Goal: Information Seeking & Learning: Learn about a topic

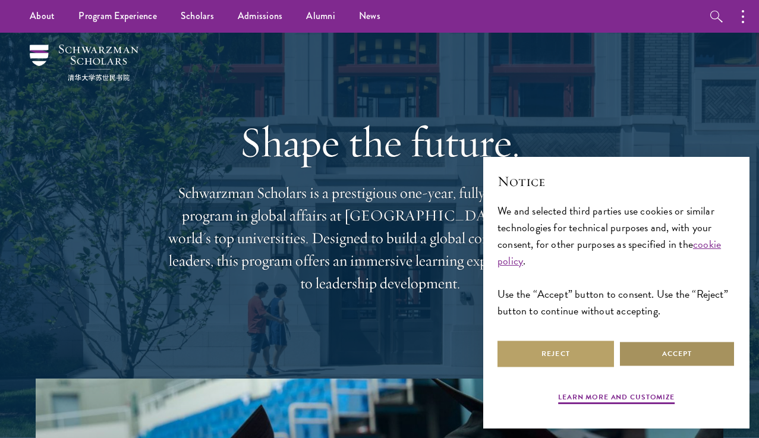
click at [653, 365] on button "Accept" at bounding box center [676, 353] width 116 height 27
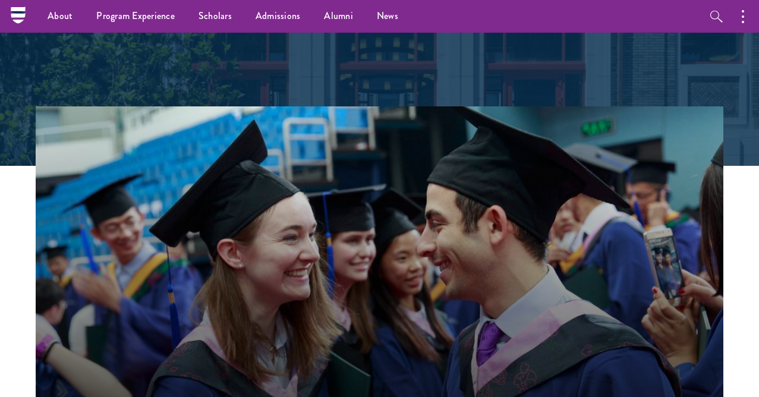
scroll to position [271, 0]
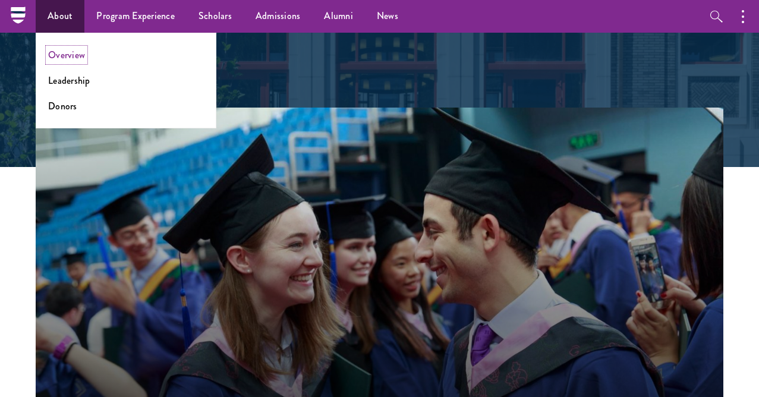
click at [72, 59] on link "Overview" at bounding box center [66, 55] width 37 height 14
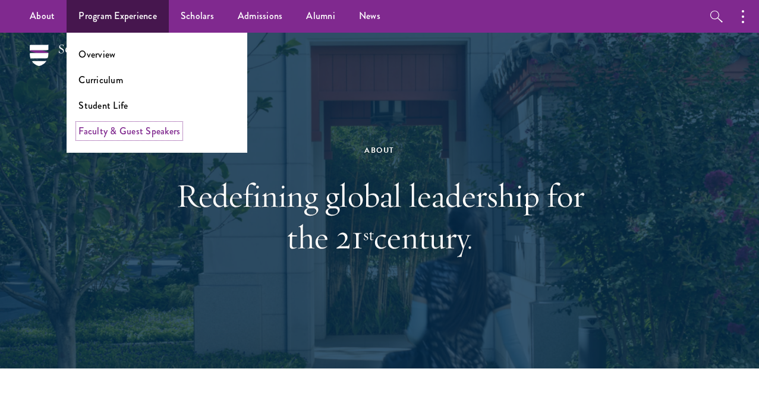
click at [113, 127] on link "Faculty & Guest Speakers" at bounding box center [129, 131] width 102 height 14
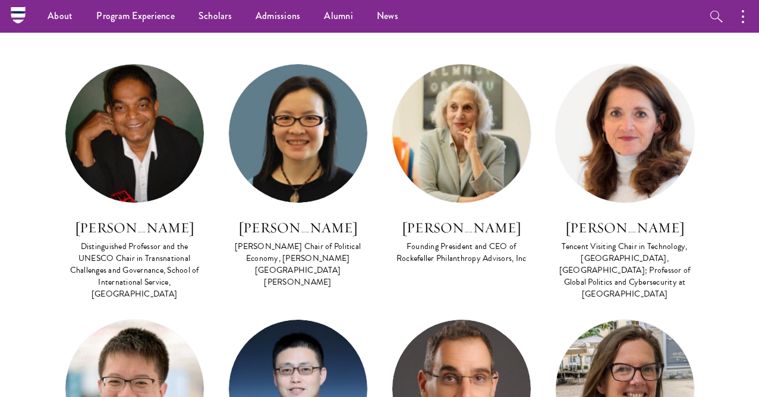
scroll to position [421, 0]
